Goal: Use online tool/utility: Utilize a website feature to perform a specific function

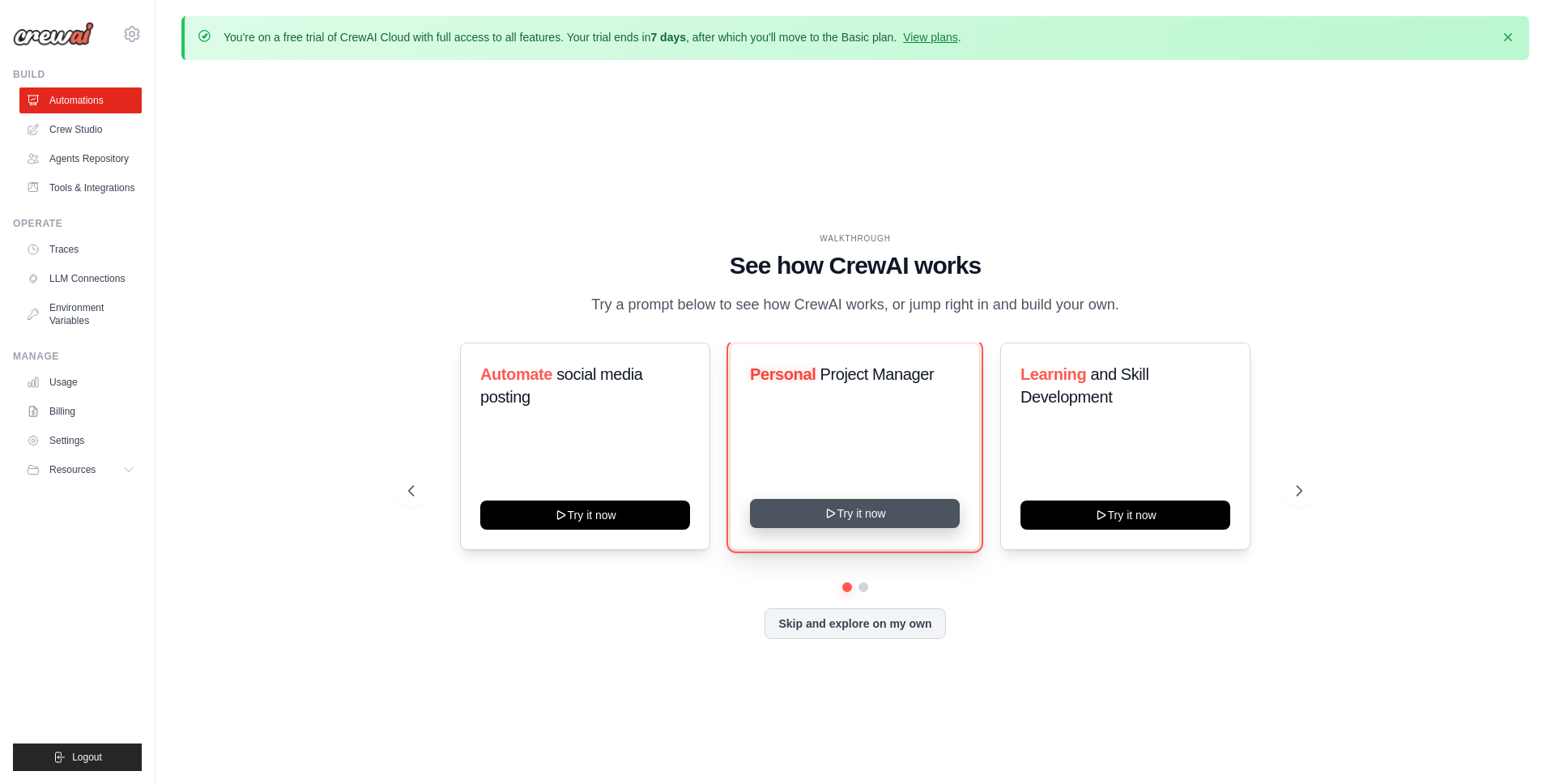
click at [831, 528] on button "Try it now" at bounding box center [855, 513] width 210 height 29
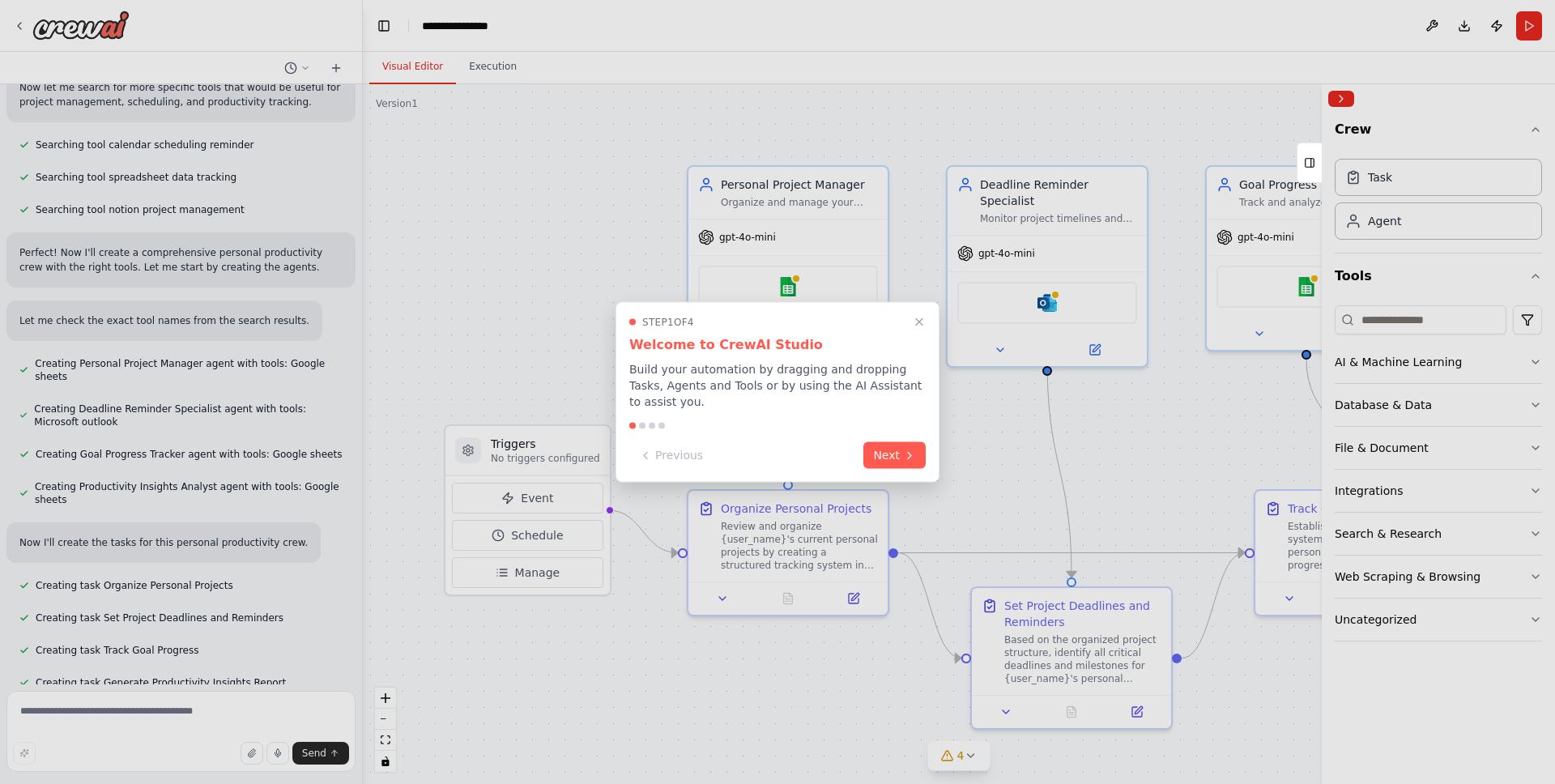
scroll to position [280, 0]
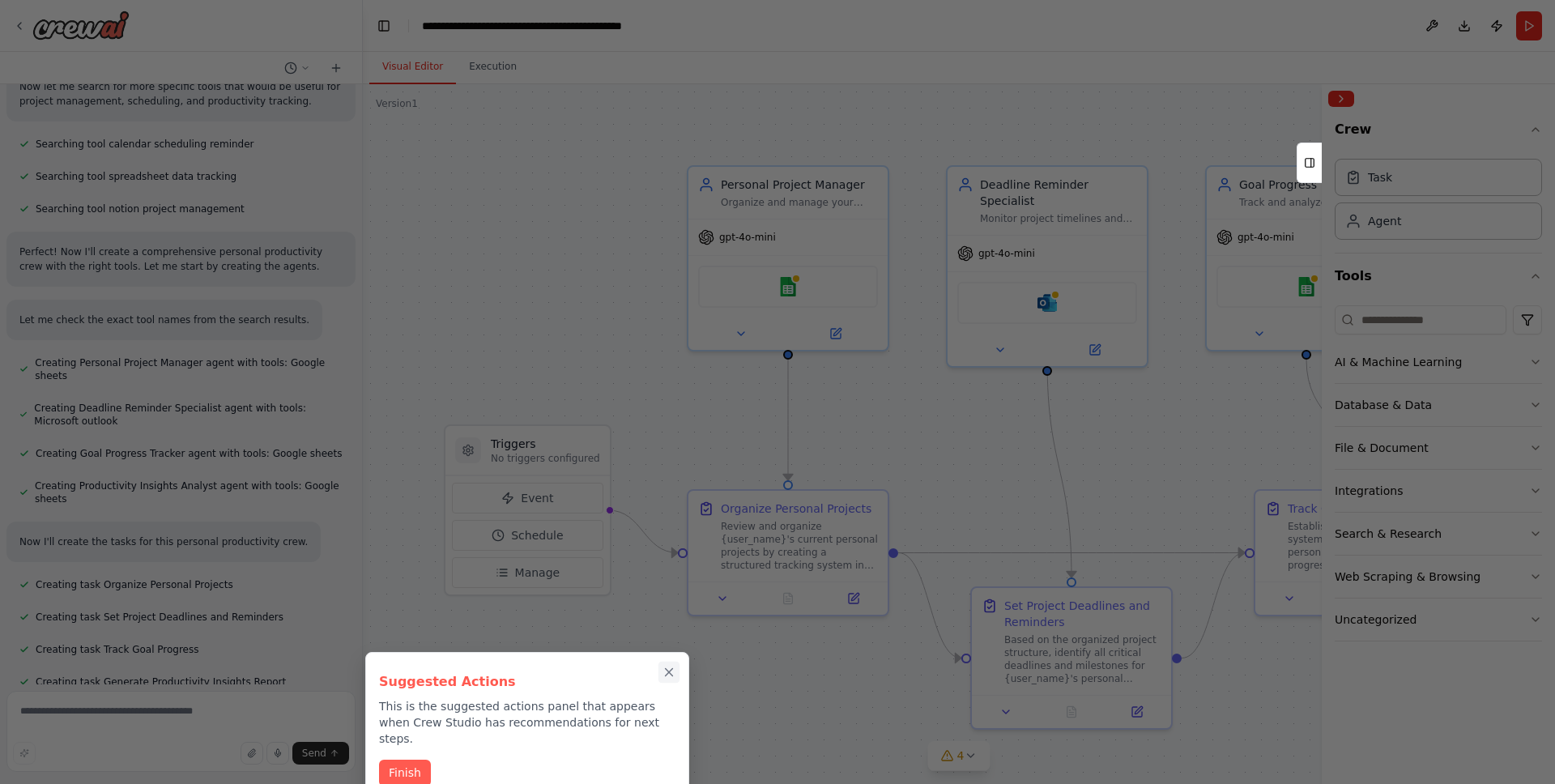
click at [670, 677] on icon "Close walkthrough" at bounding box center [669, 672] width 15 height 15
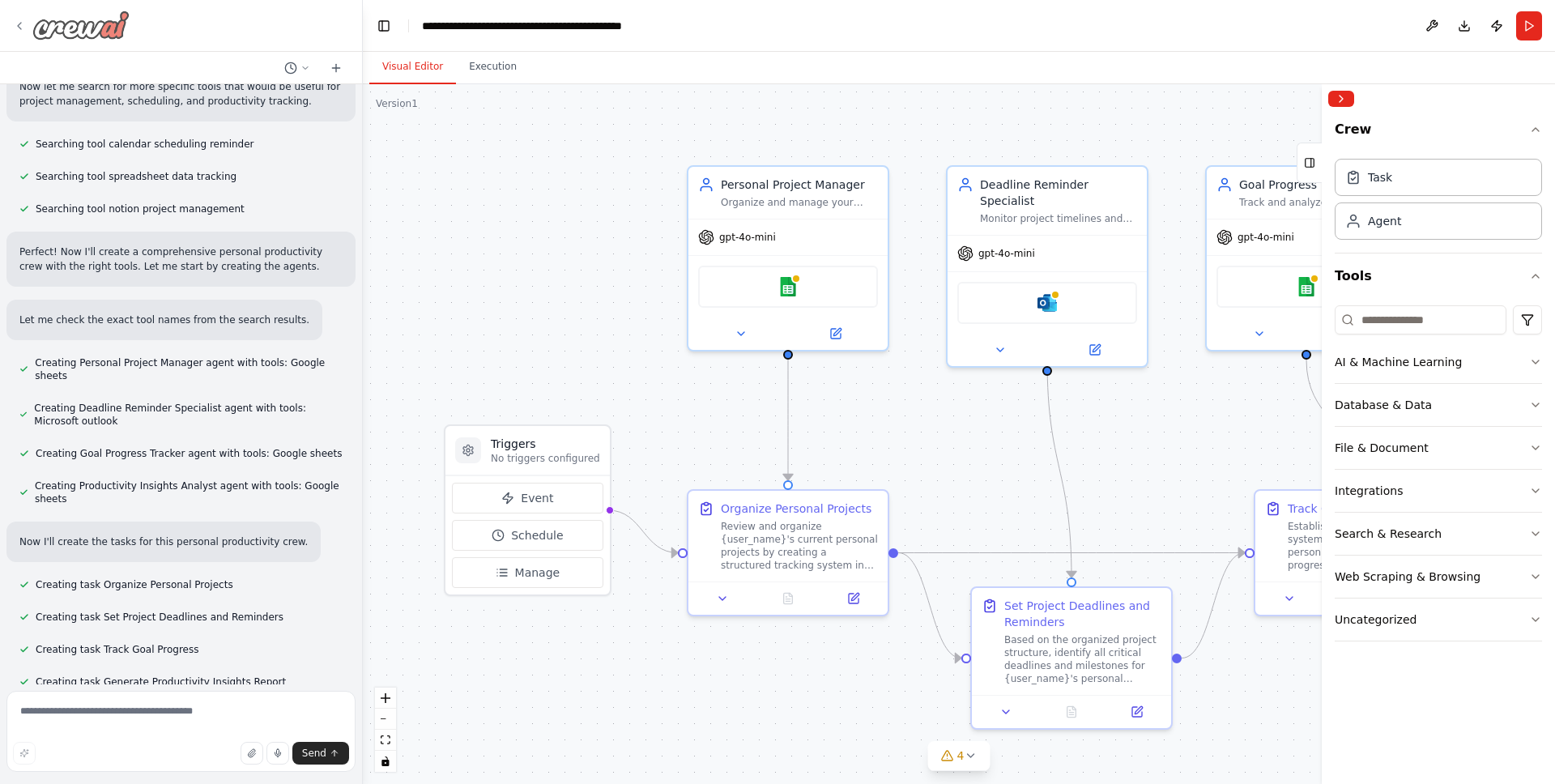
click at [18, 23] on icon at bounding box center [20, 26] width 13 height 13
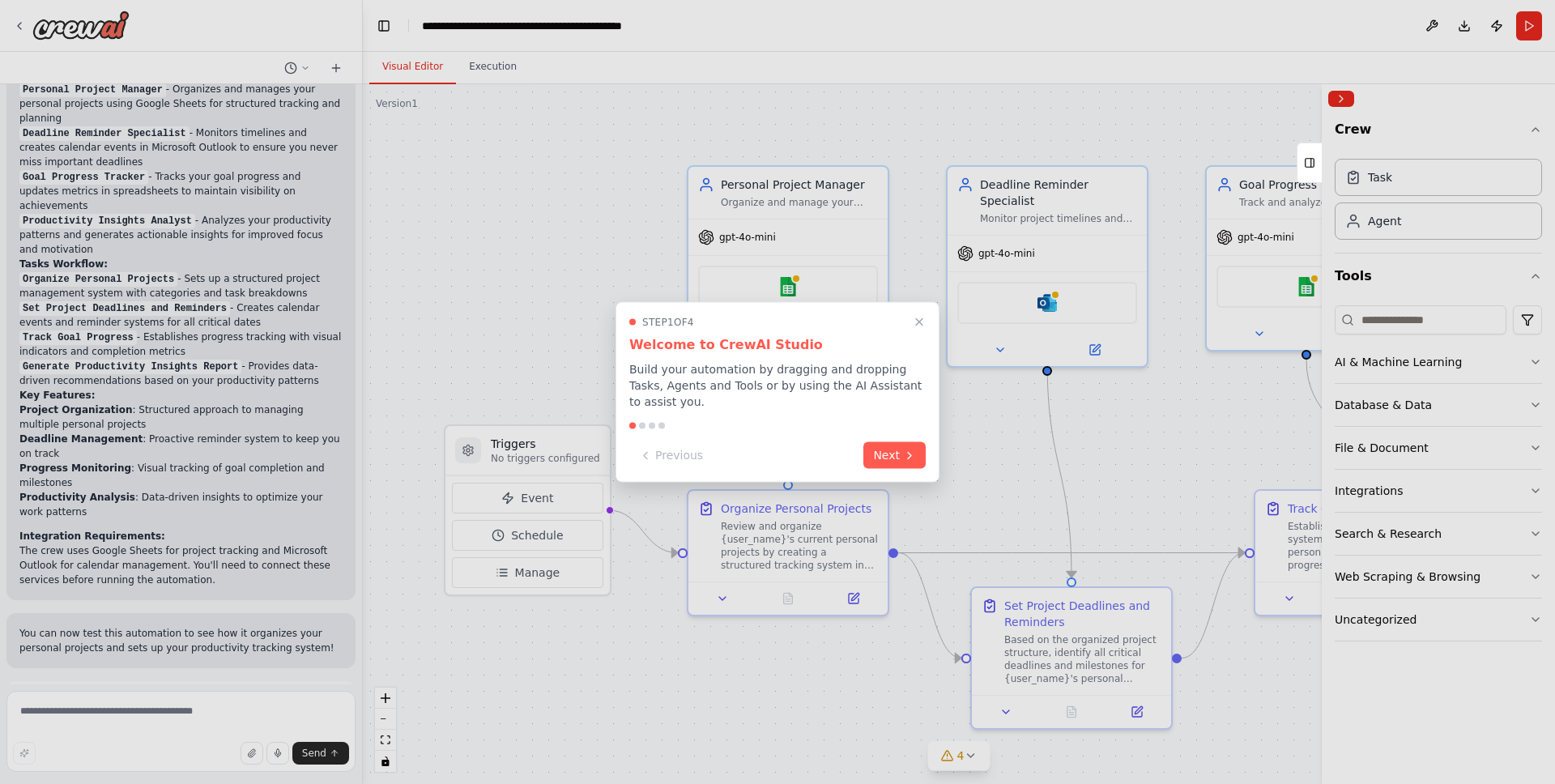
scroll to position [1111, 0]
click at [894, 448] on button "Next" at bounding box center [894, 454] width 62 height 27
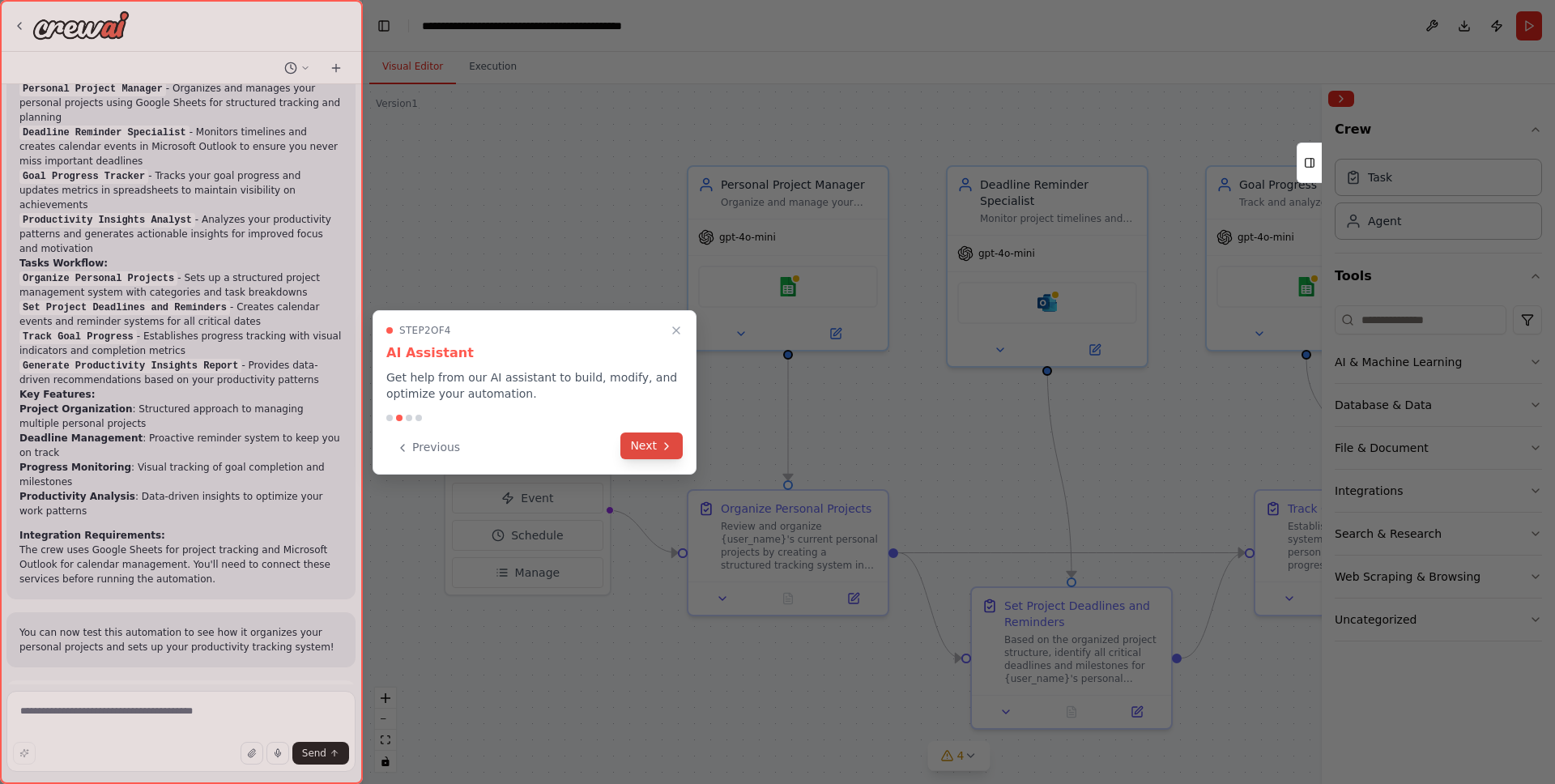
click at [665, 454] on button "Next" at bounding box center [652, 446] width 62 height 27
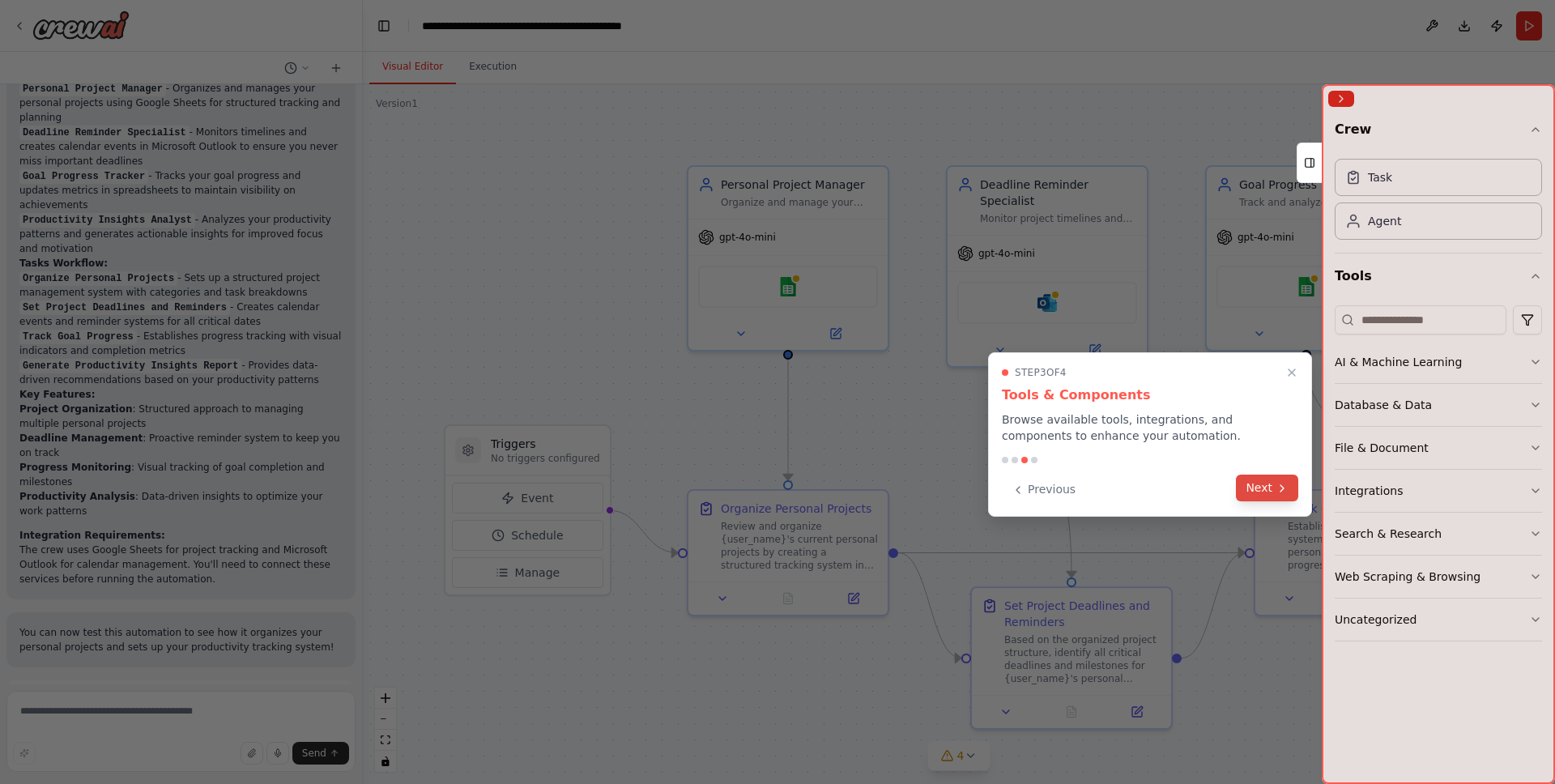
click at [1265, 490] on button "Next" at bounding box center [1267, 488] width 62 height 27
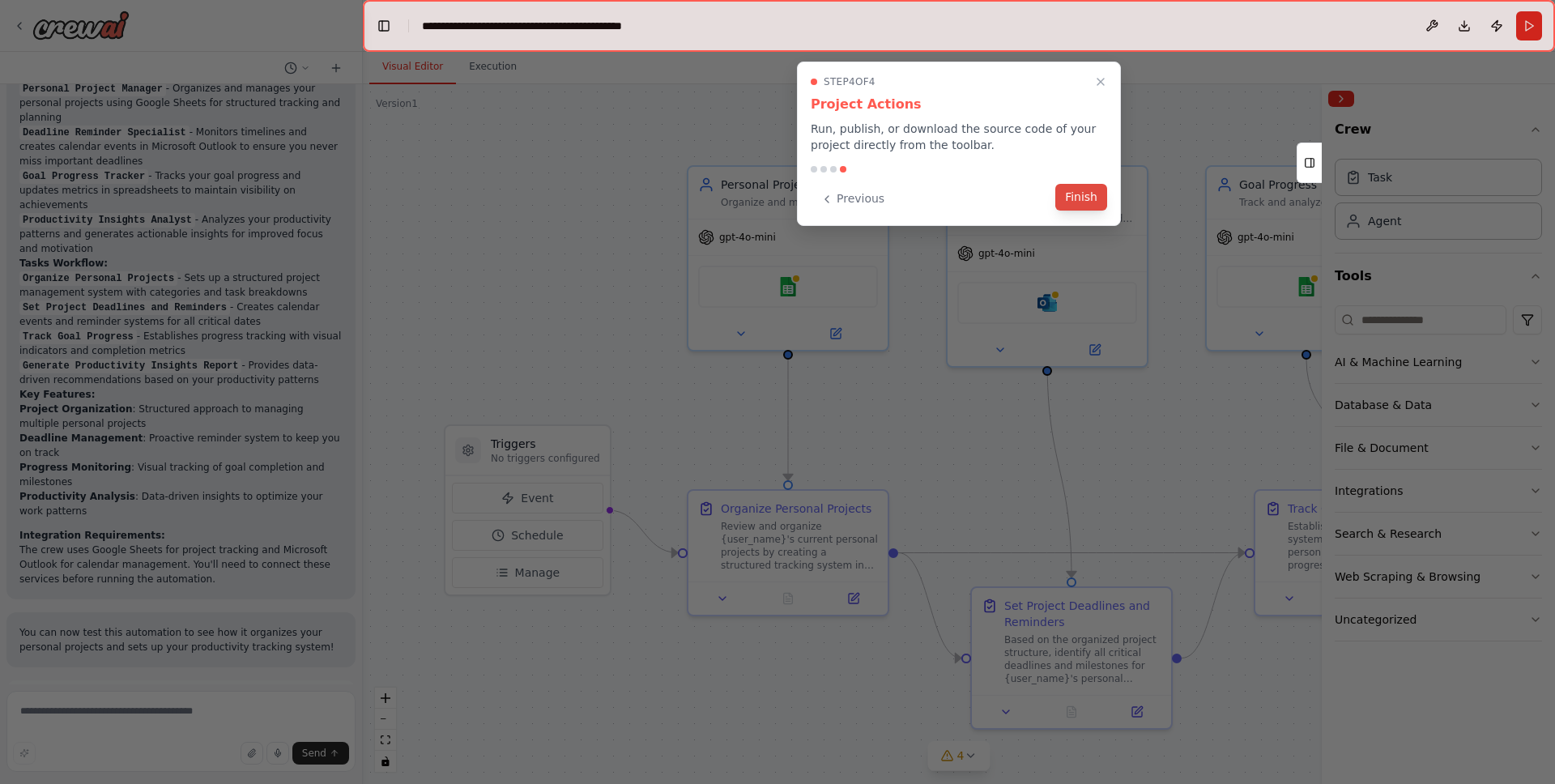
click at [1092, 201] on button "Finish" at bounding box center [1081, 197] width 52 height 27
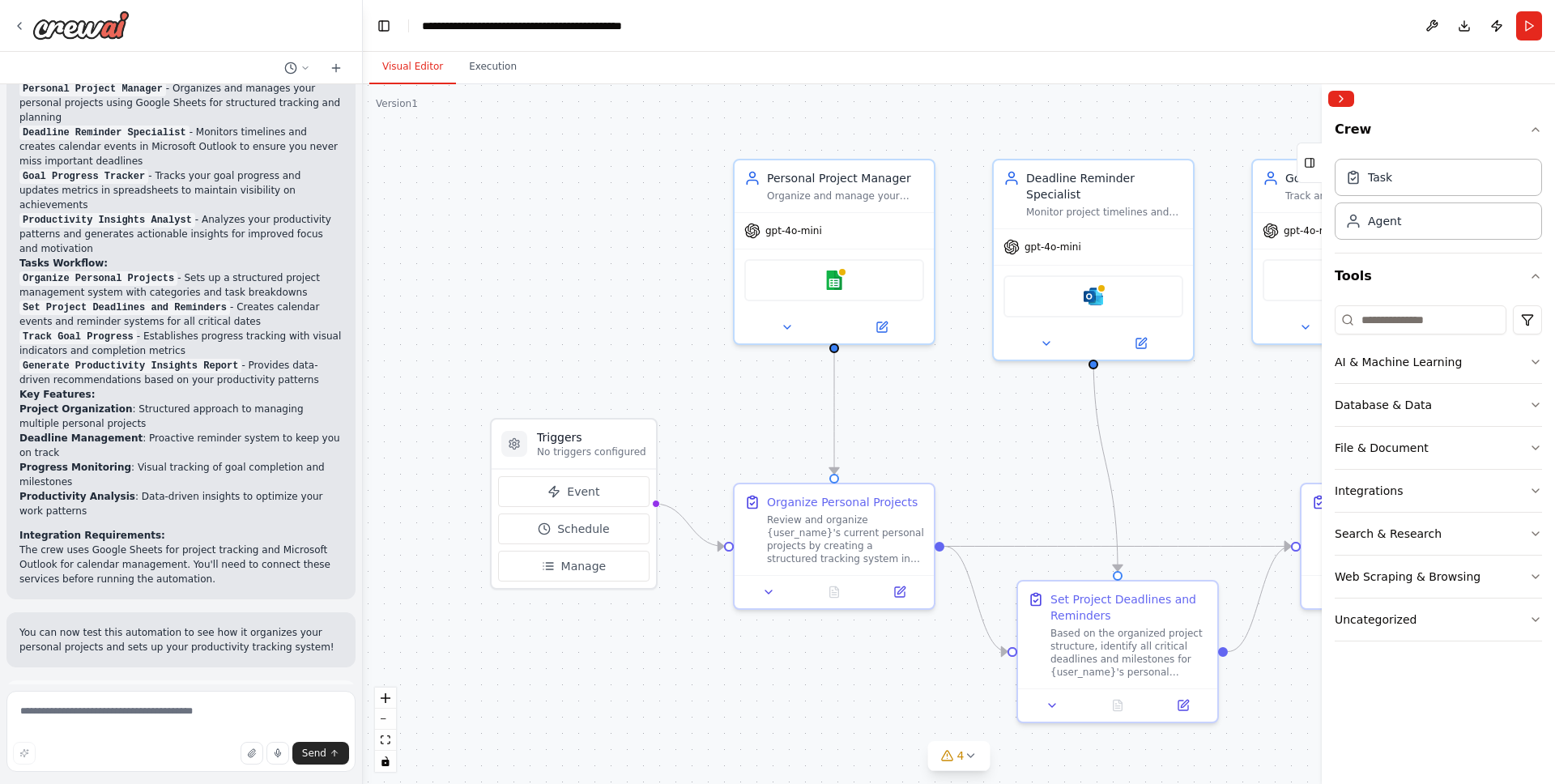
drag, startPoint x: 435, startPoint y: 322, endPoint x: 482, endPoint y: 313, distance: 47.9
click at [482, 313] on div ".deletable-edge-delete-btn { width: 20px; height: 20px; border: 0px solid #ffff…" at bounding box center [959, 434] width 1193 height 699
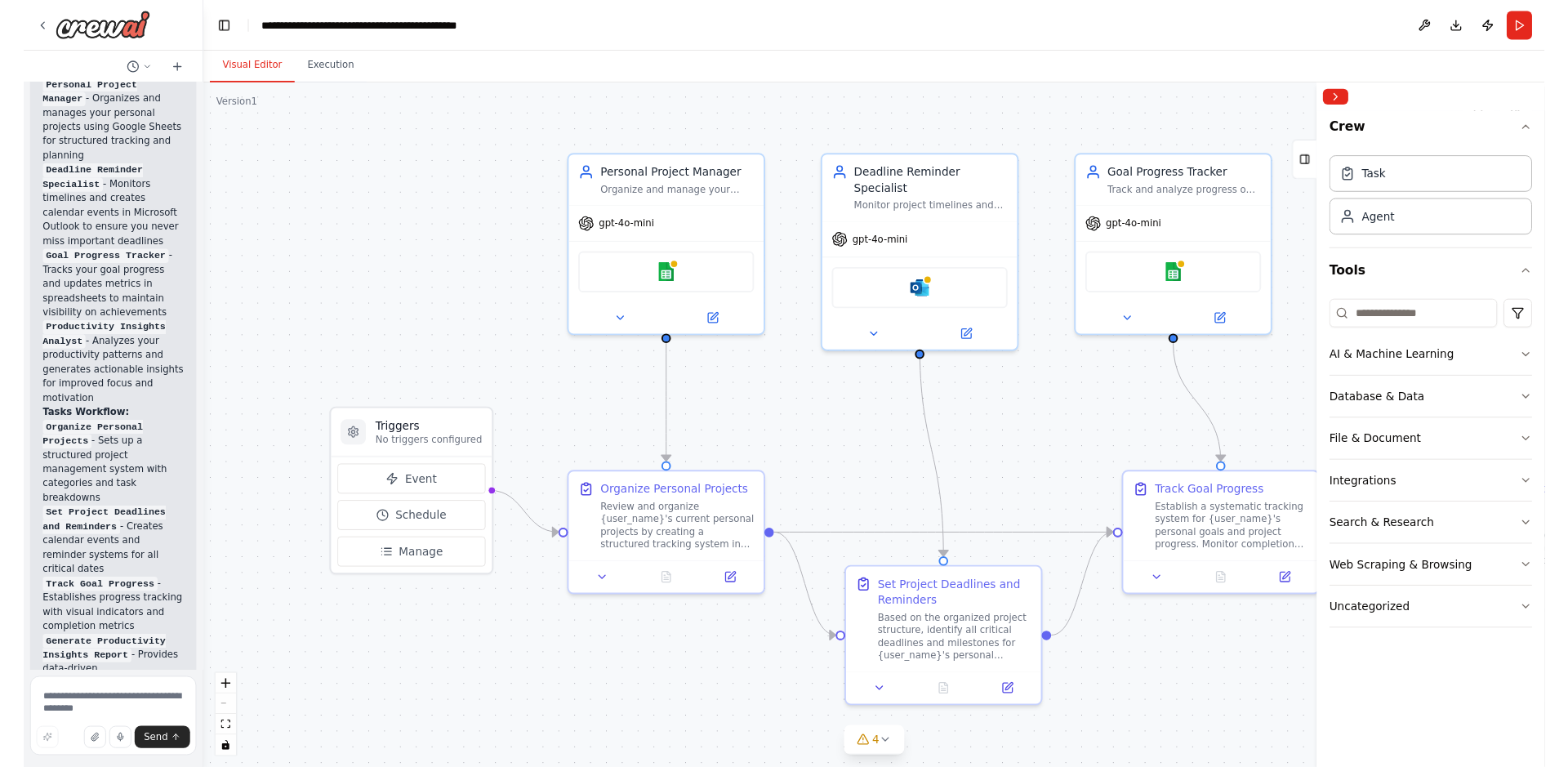
scroll to position [1725, 0]
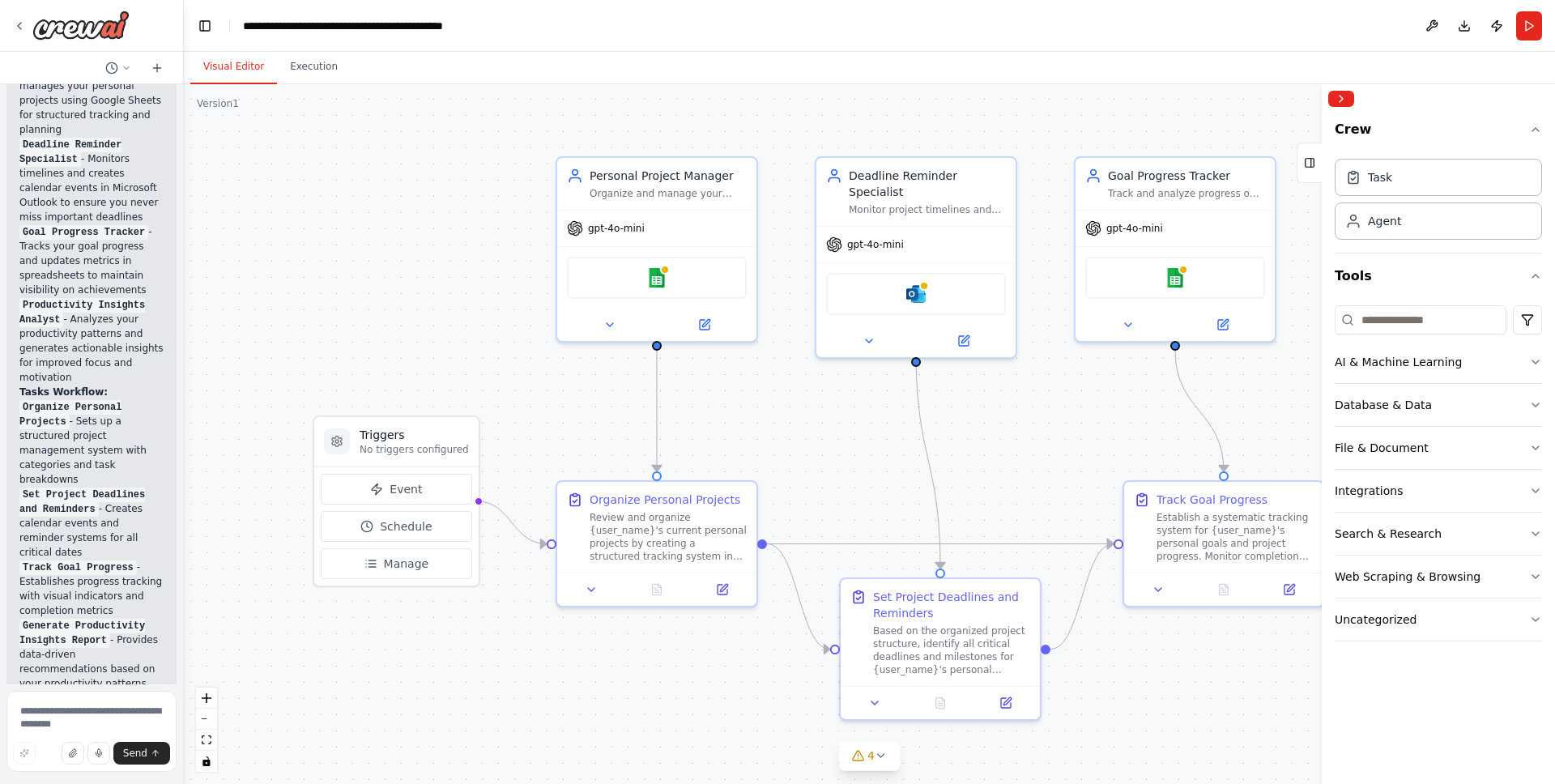
drag, startPoint x: 359, startPoint y: 183, endPoint x: 183, endPoint y: 196, distance: 176.5
click at [183, 196] on div "Create a crew that helps organize your personal projects, sets reminders for im…" at bounding box center [778, 392] width 1555 height 784
click at [204, 29] on button "Toggle Left Sidebar" at bounding box center [204, 26] width 22 height 22
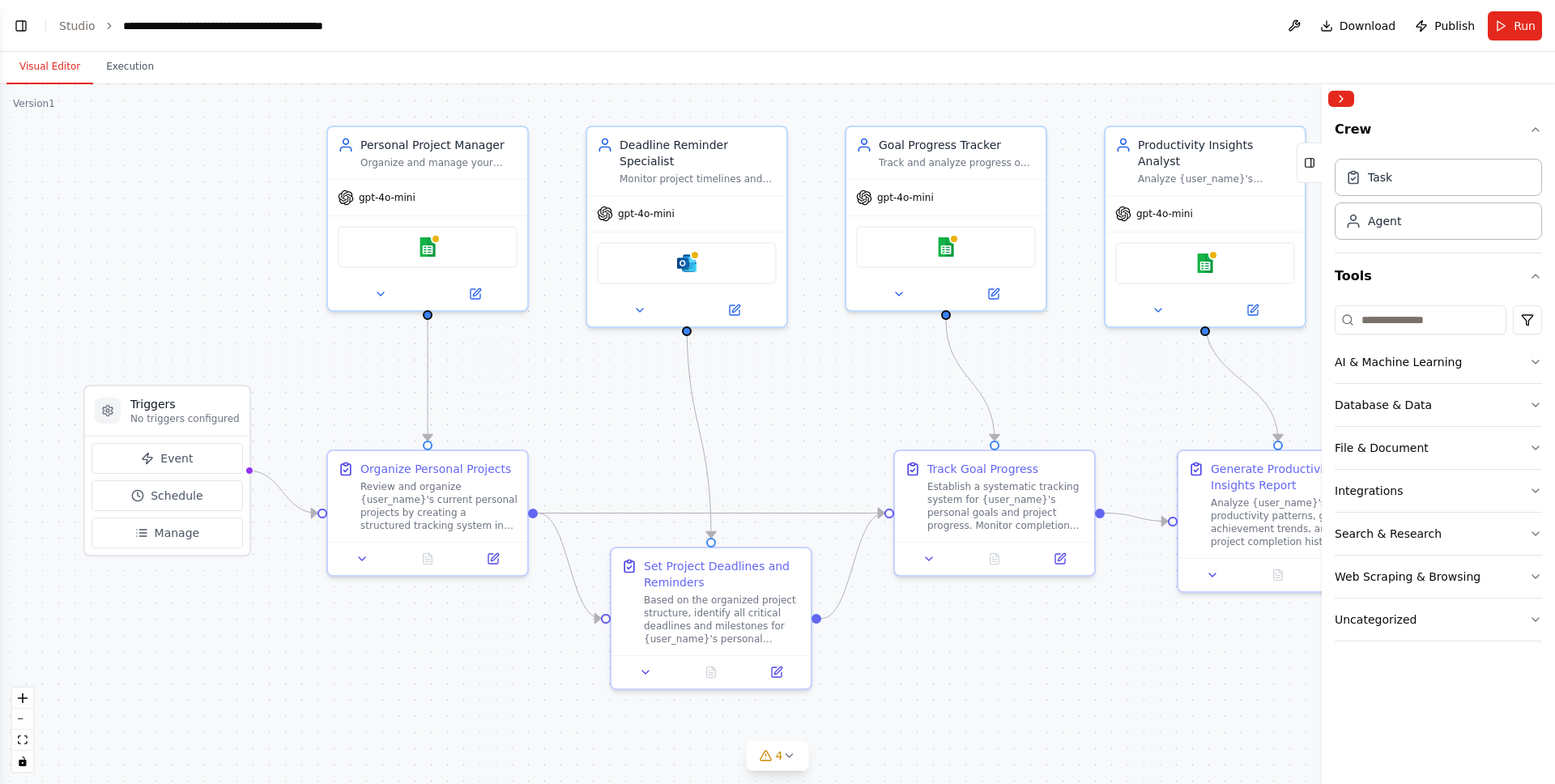
drag, startPoint x: 639, startPoint y: 426, endPoint x: 593, endPoint y: 395, distance: 55.5
click at [593, 395] on div ".deletable-edge-delete-btn { width: 20px; height: 20px; border: 0px solid #ffff…" at bounding box center [778, 434] width 1555 height 699
